Goal: Task Accomplishment & Management: Manage account settings

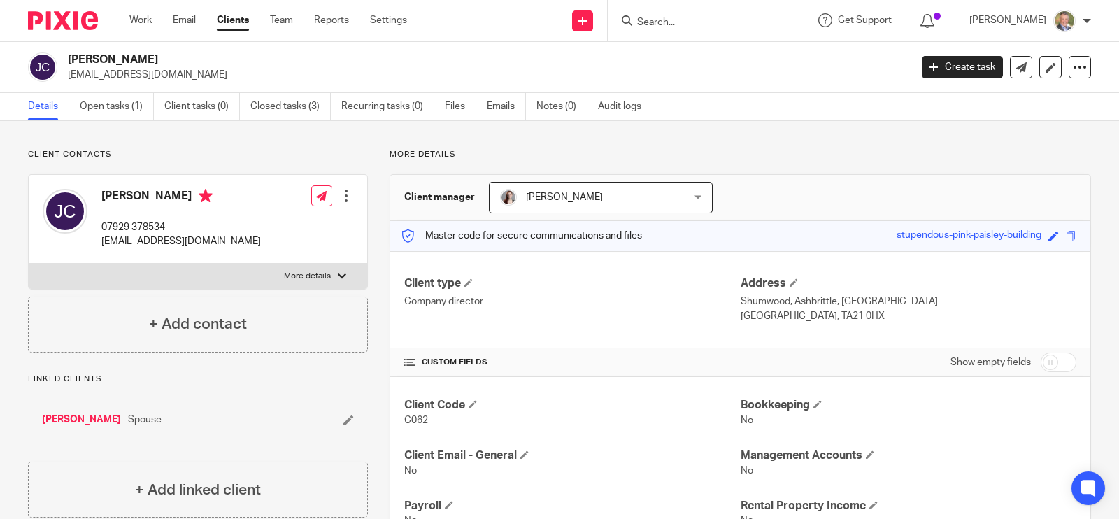
drag, startPoint x: 70, startPoint y: 75, endPoint x: 184, endPoint y: 71, distance: 114.0
click at [196, 71] on p "[EMAIL_ADDRESS][DOMAIN_NAME]" at bounding box center [484, 75] width 833 height 14
drag, startPoint x: 175, startPoint y: 71, endPoint x: 283, endPoint y: 53, distance: 109.8
click at [296, 51] on div "[PERSON_NAME] [EMAIL_ADDRESS][DOMAIN_NAME] Create task Update from Companies Ho…" at bounding box center [559, 67] width 1119 height 51
drag, startPoint x: 70, startPoint y: 75, endPoint x: 206, endPoint y: 74, distance: 135.6
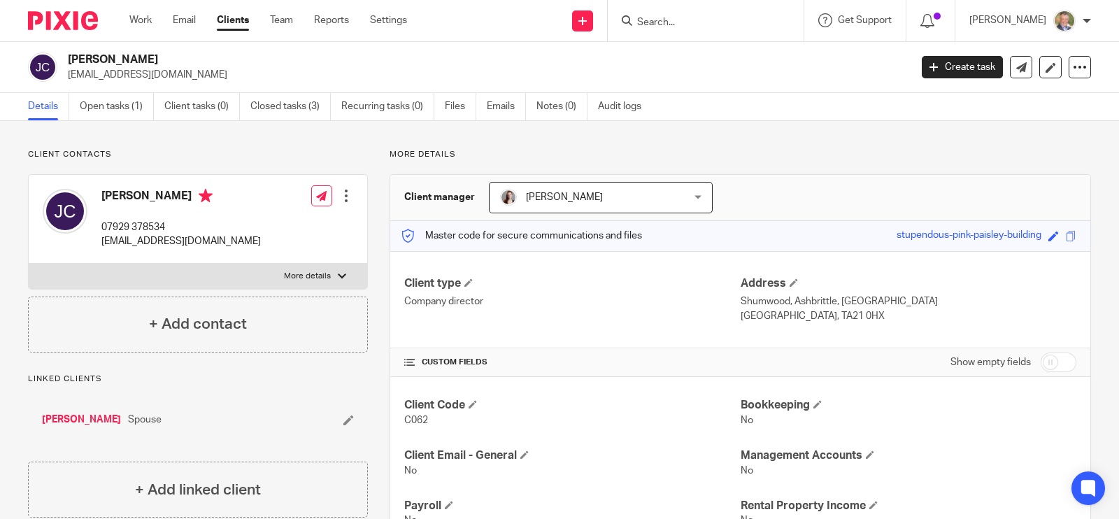
click at [206, 74] on p "[EMAIL_ADDRESS][DOMAIN_NAME]" at bounding box center [484, 75] width 833 height 14
drag, startPoint x: 68, startPoint y: 75, endPoint x: 192, endPoint y: 74, distance: 124.4
click at [206, 74] on p "[EMAIL_ADDRESS][DOMAIN_NAME]" at bounding box center [484, 75] width 833 height 14
copy p "[EMAIL_ADDRESS][DOMAIN_NAME]"
click at [1072, 65] on icon at bounding box center [1079, 67] width 14 height 14
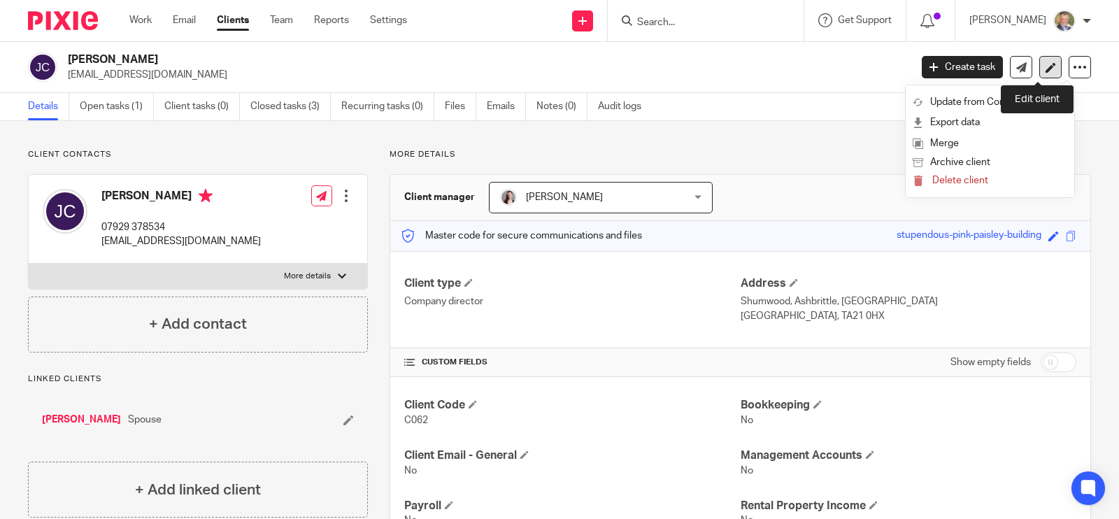
click at [1045, 66] on icon at bounding box center [1050, 67] width 10 height 10
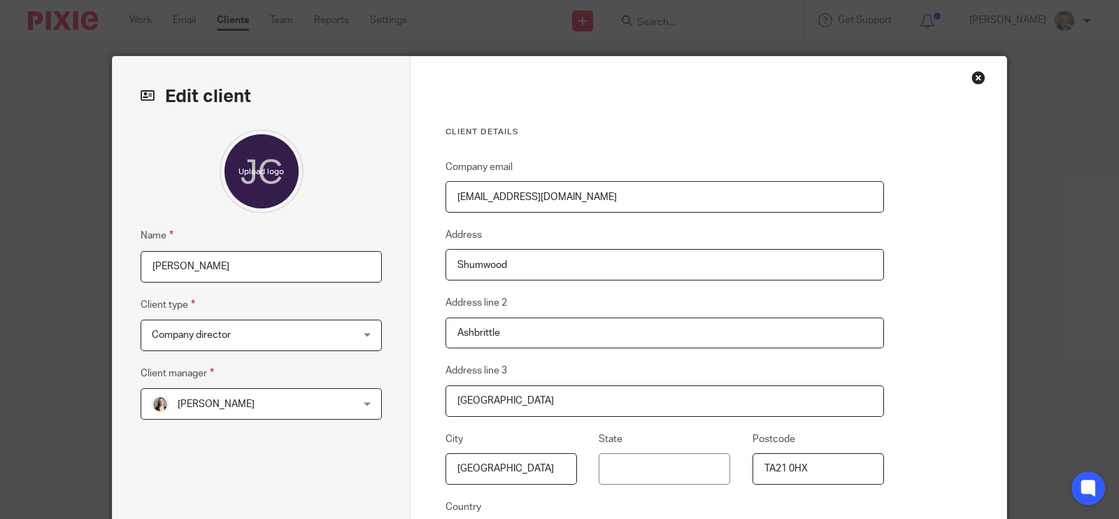
click at [524, 197] on input "[EMAIL_ADDRESS][DOMAIN_NAME]" at bounding box center [664, 196] width 438 height 31
type input "[EMAIL_ADDRESS][DOMAIN_NAME]"
drag, startPoint x: 627, startPoint y: 202, endPoint x: 401, endPoint y: 206, distance: 226.5
click at [401, 206] on div "Edit client Name Joanne Clarke Client type Company director Company director Co…" at bounding box center [559, 361] width 893 height 609
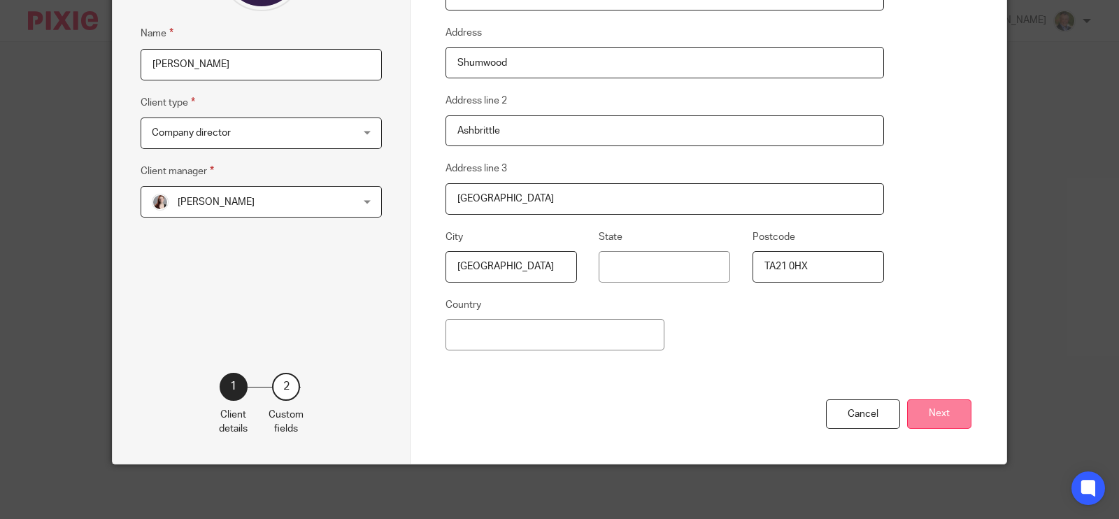
click at [938, 420] on button "Next" at bounding box center [939, 414] width 64 height 30
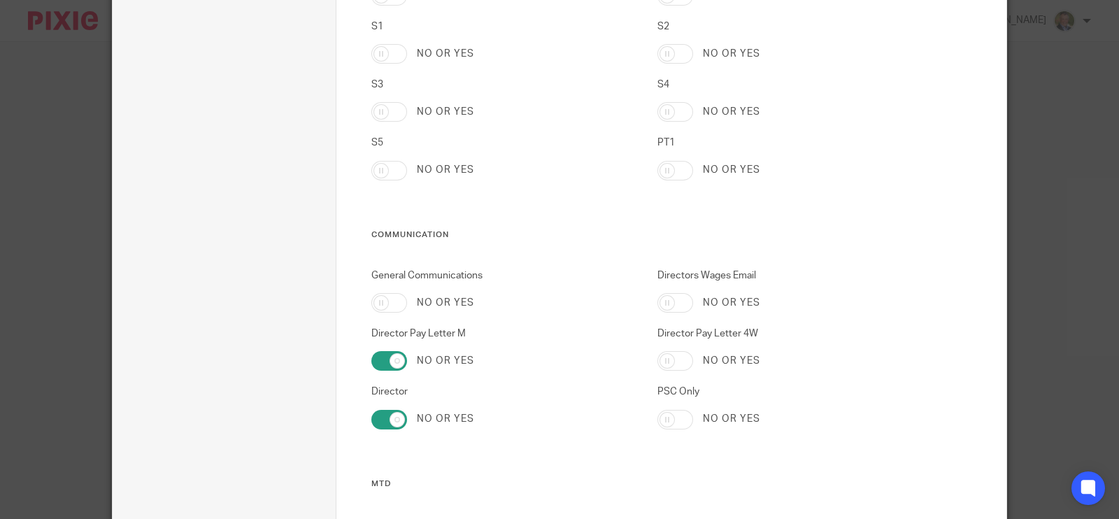
scroll to position [4087, 0]
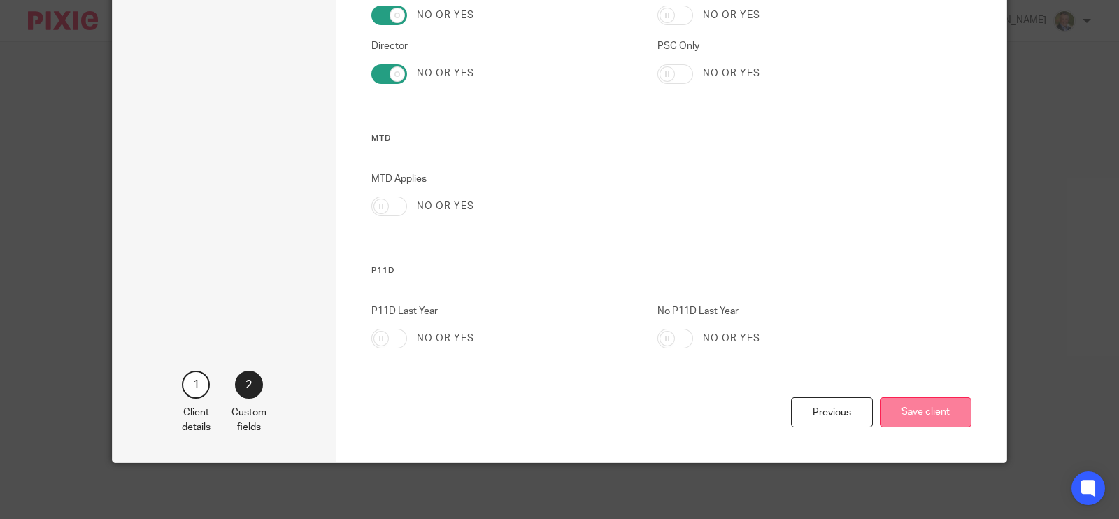
click at [898, 401] on button "Save client" at bounding box center [925, 412] width 92 height 30
